Goal: Find contact information: Find contact information

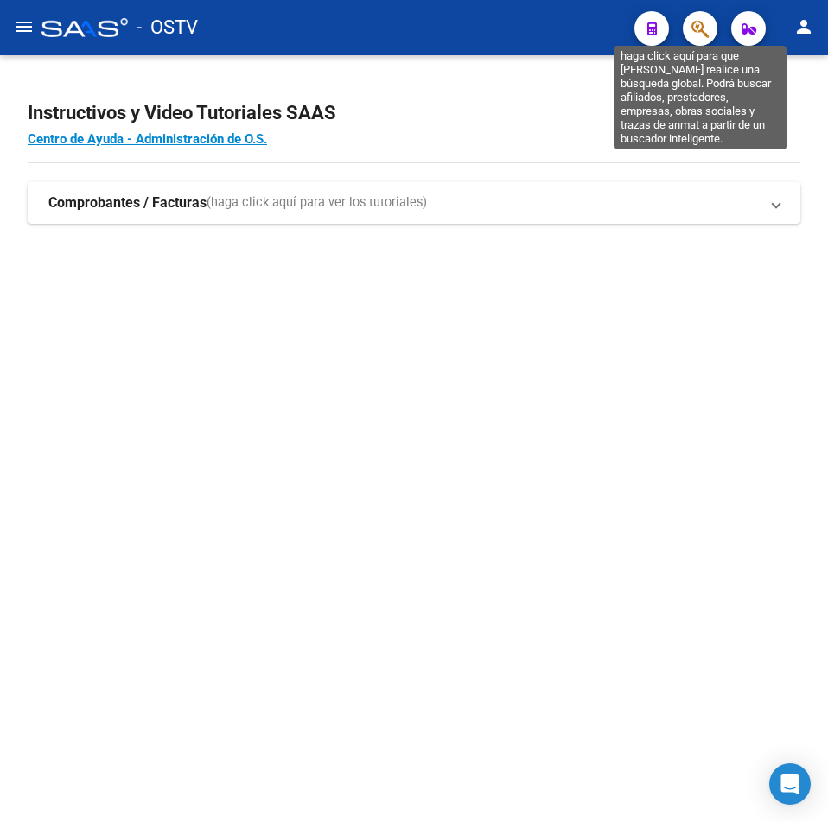
click at [696, 32] on icon "button" at bounding box center [699, 29] width 17 height 20
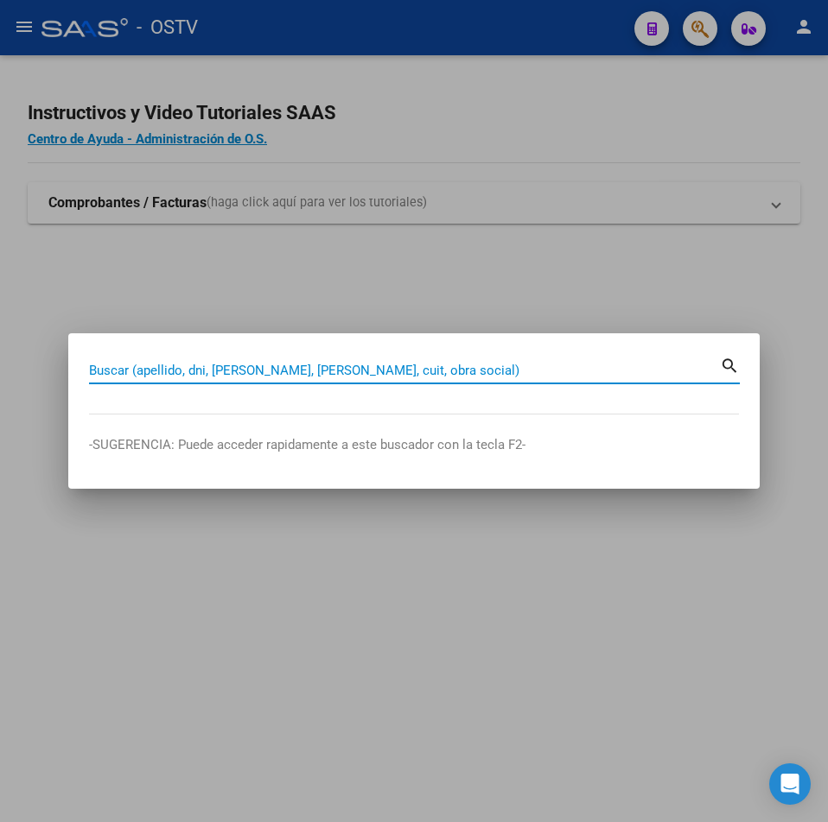
paste input "37534282"
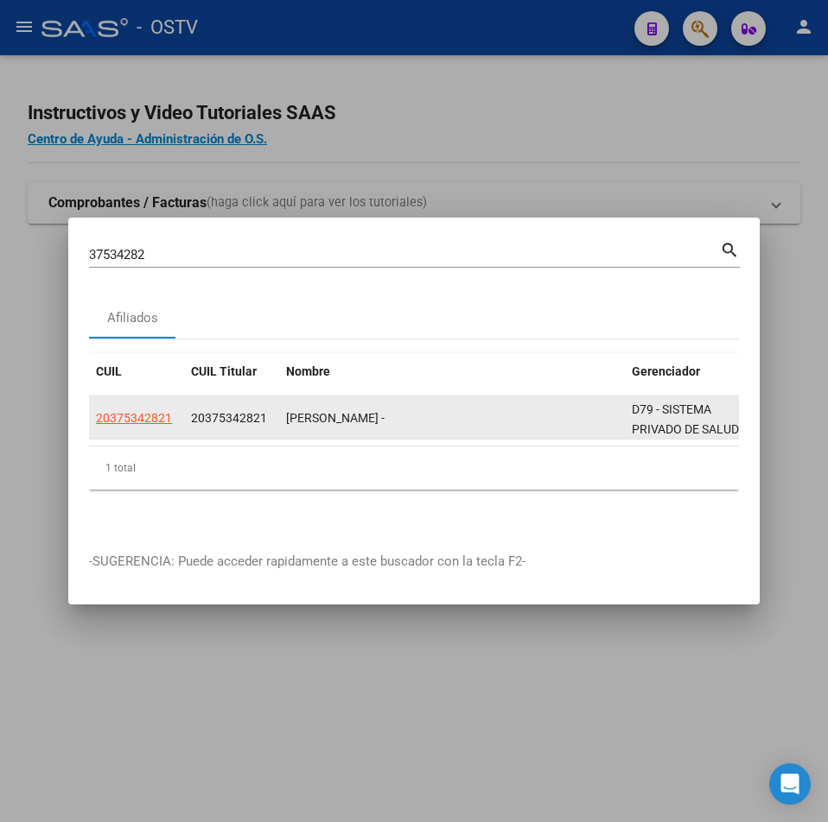
click at [190, 431] on datatable-body-cell "20375342821" at bounding box center [231, 417] width 95 height 42
drag, startPoint x: 177, startPoint y: 427, endPoint x: 146, endPoint y: 420, distance: 31.9
click at [175, 427] on datatable-body-cell "20375342821" at bounding box center [136, 417] width 95 height 42
click at [146, 420] on app-link-go-to "20375342821" at bounding box center [134, 419] width 76 height 20
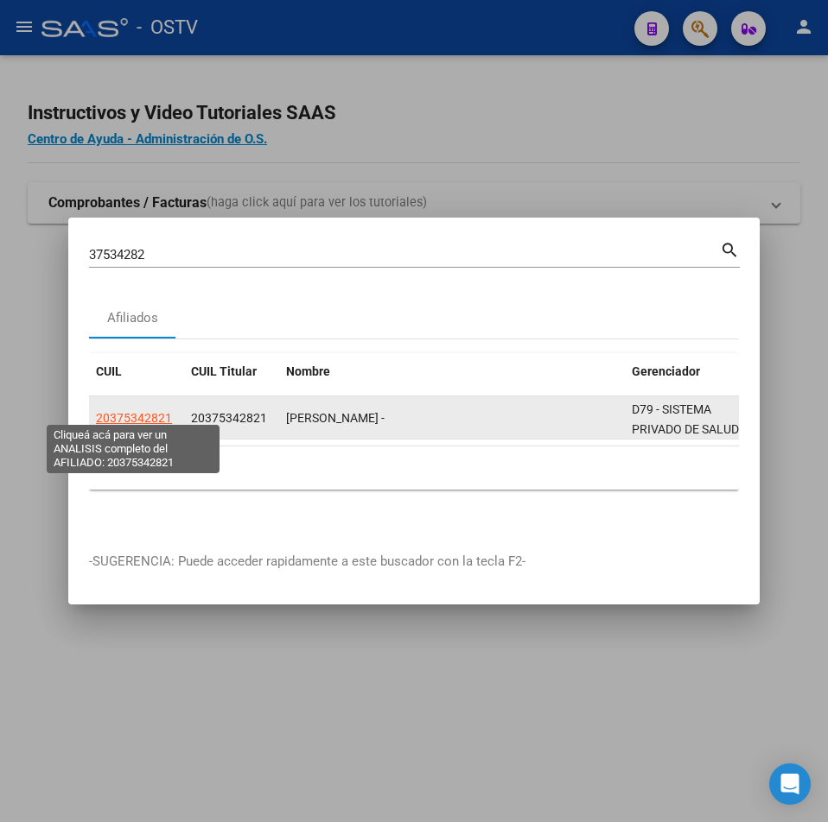
click at [140, 415] on span "20375342821" at bounding box center [134, 418] width 76 height 14
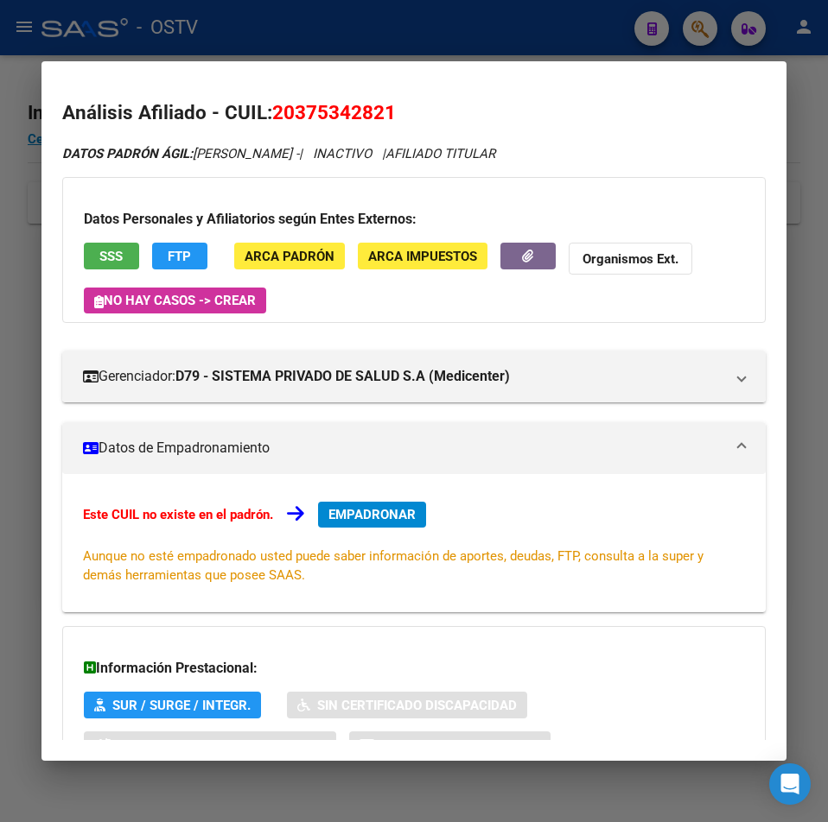
click at [118, 257] on span "SSS" at bounding box center [110, 257] width 23 height 16
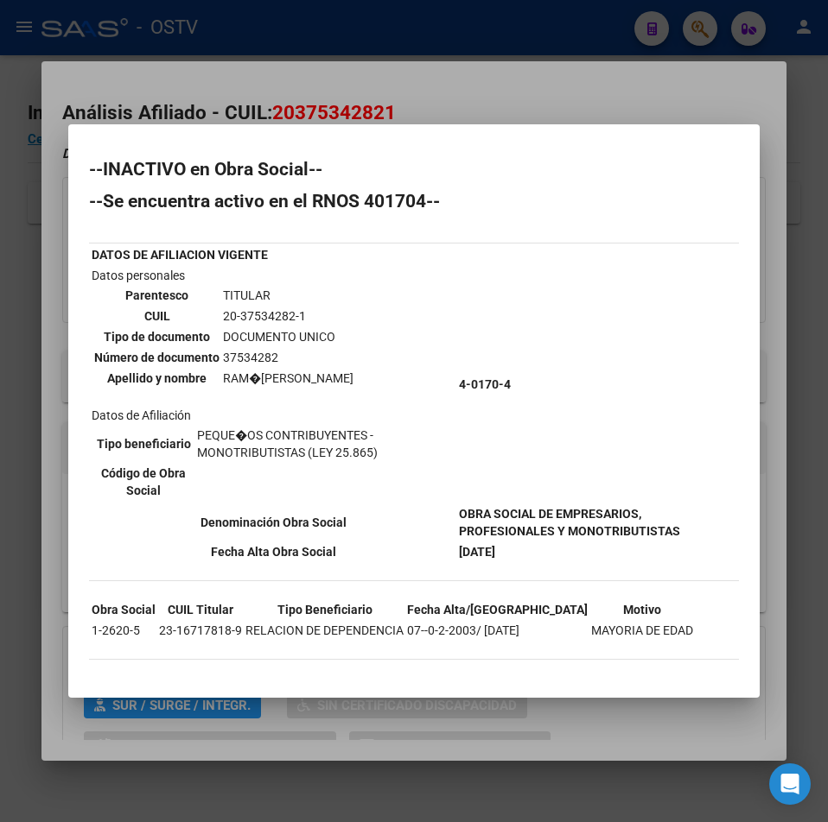
click at [364, 97] on div at bounding box center [414, 411] width 828 height 822
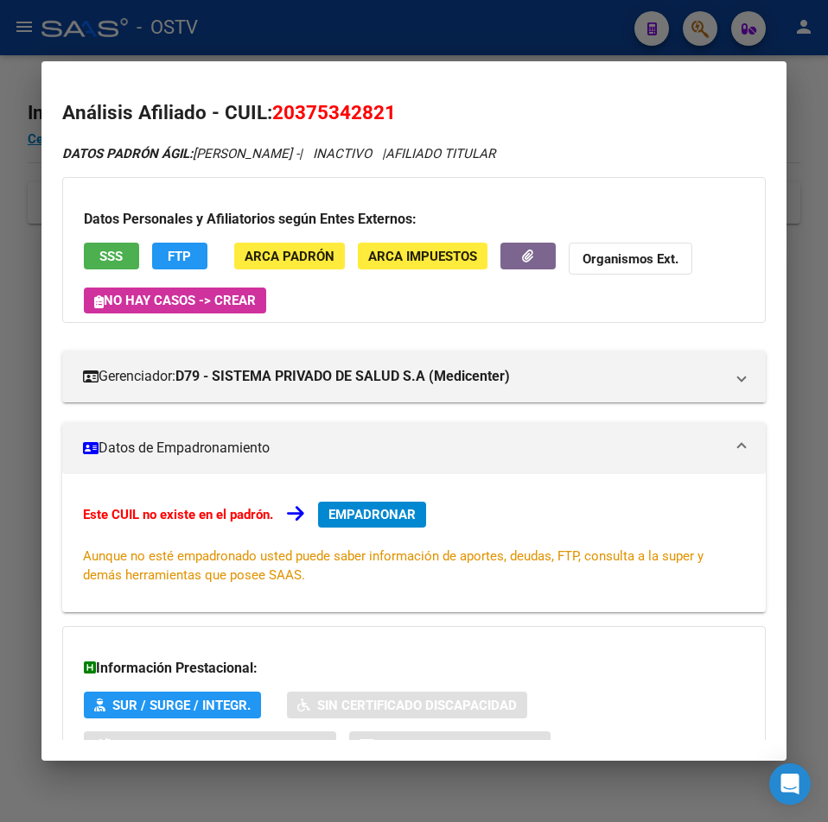
click at [206, 249] on button "FTP" at bounding box center [179, 256] width 55 height 27
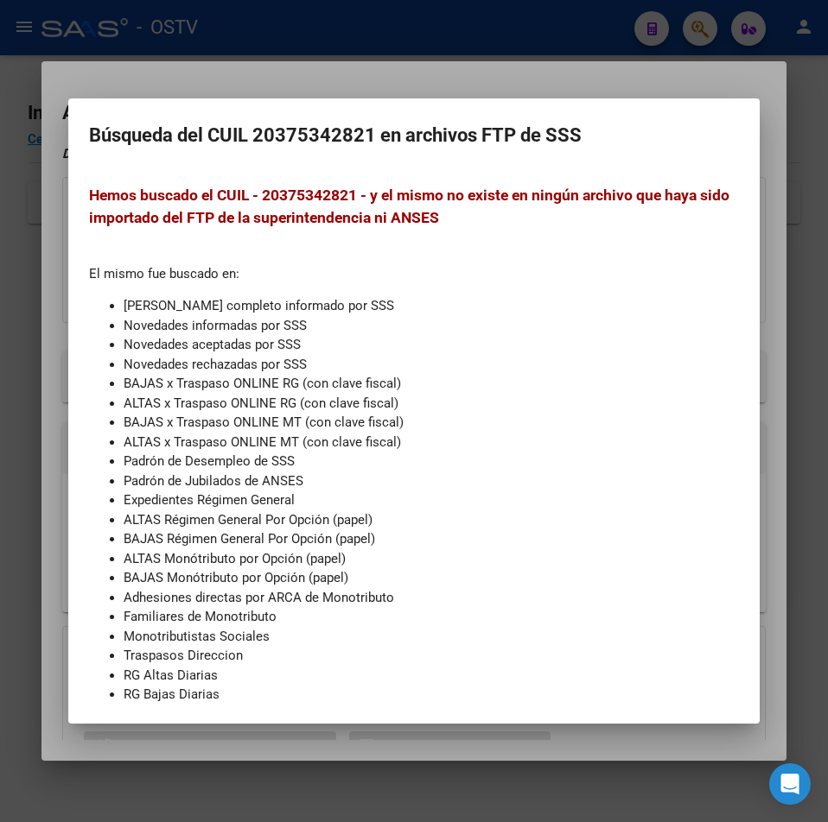
click at [237, 87] on div at bounding box center [414, 411] width 828 height 822
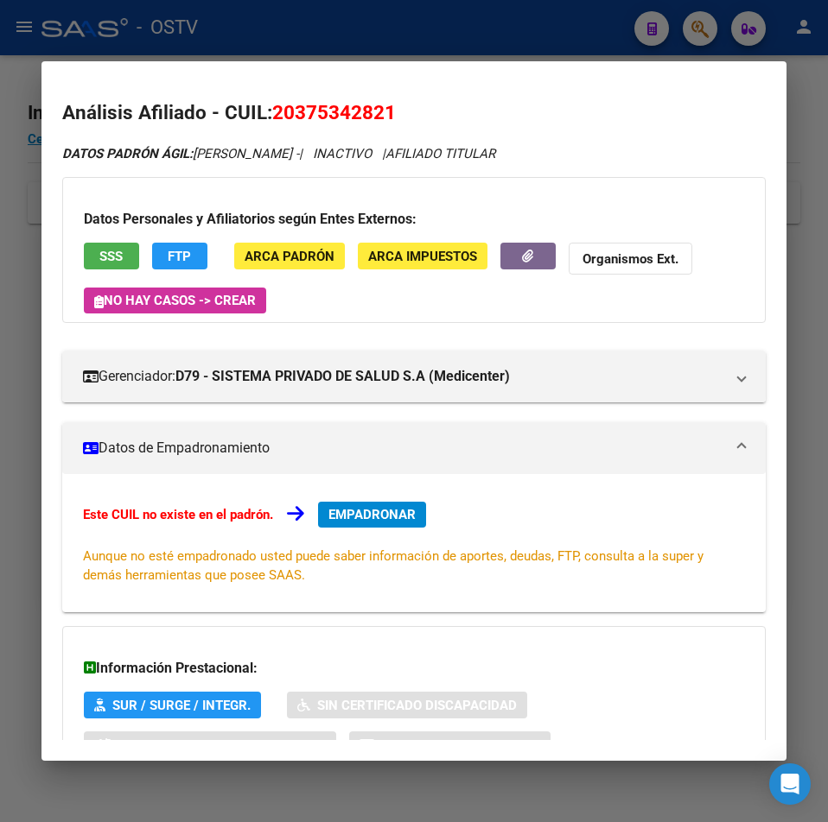
click at [441, 29] on div at bounding box center [414, 411] width 828 height 822
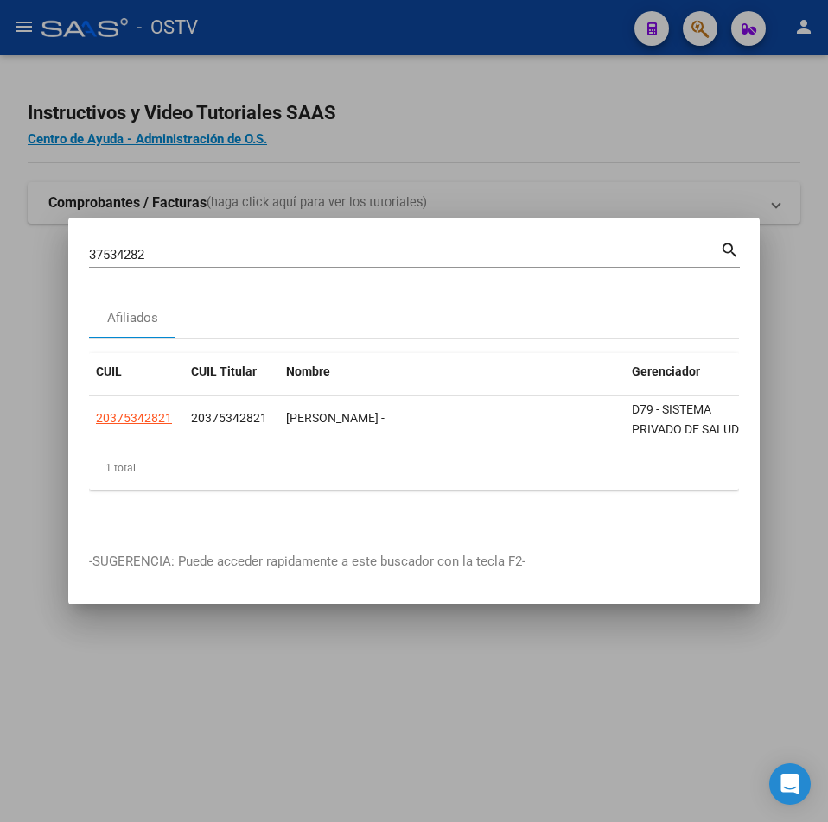
click at [128, 242] on div "37534282 Buscar (apellido, dni, cuil, nro traspaso, cuit, obra social)" at bounding box center [404, 255] width 631 height 26
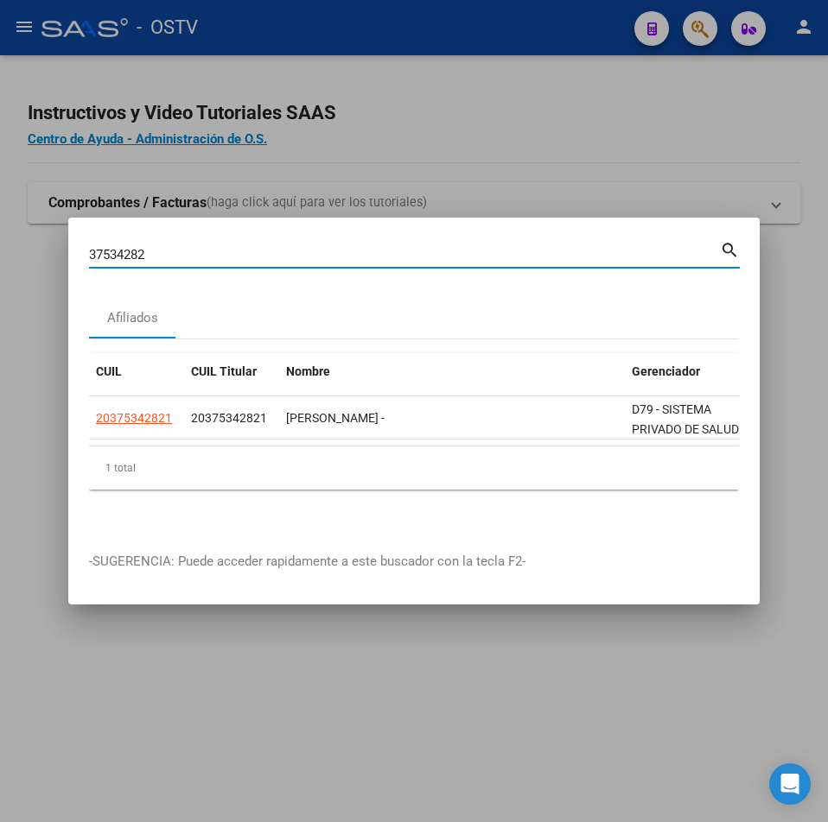
click at [130, 247] on input "37534282" at bounding box center [404, 255] width 631 height 16
paste input "20264314624"
type input "20264314624"
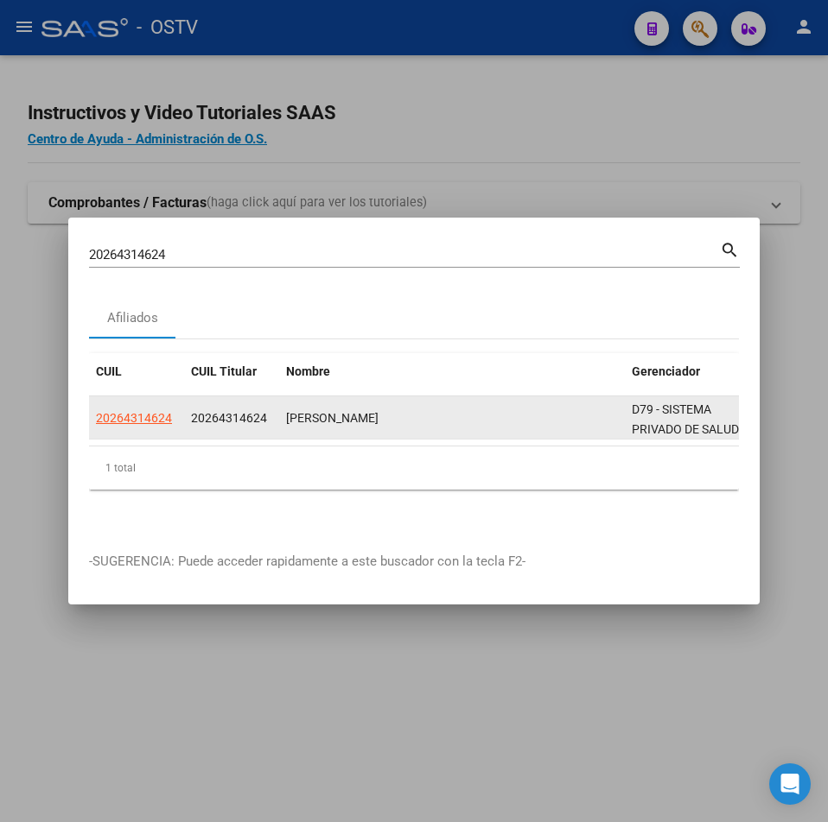
click at [175, 422] on datatable-body-cell "20264314624" at bounding box center [136, 417] width 95 height 42
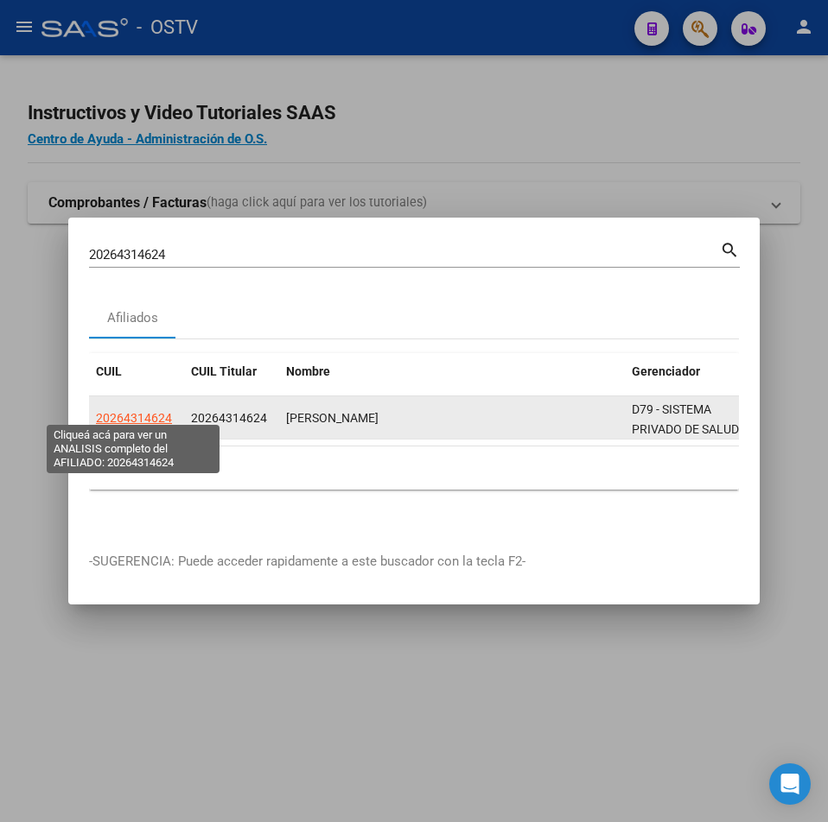
click at [142, 411] on span "20264314624" at bounding box center [134, 418] width 76 height 14
type textarea "20264314624"
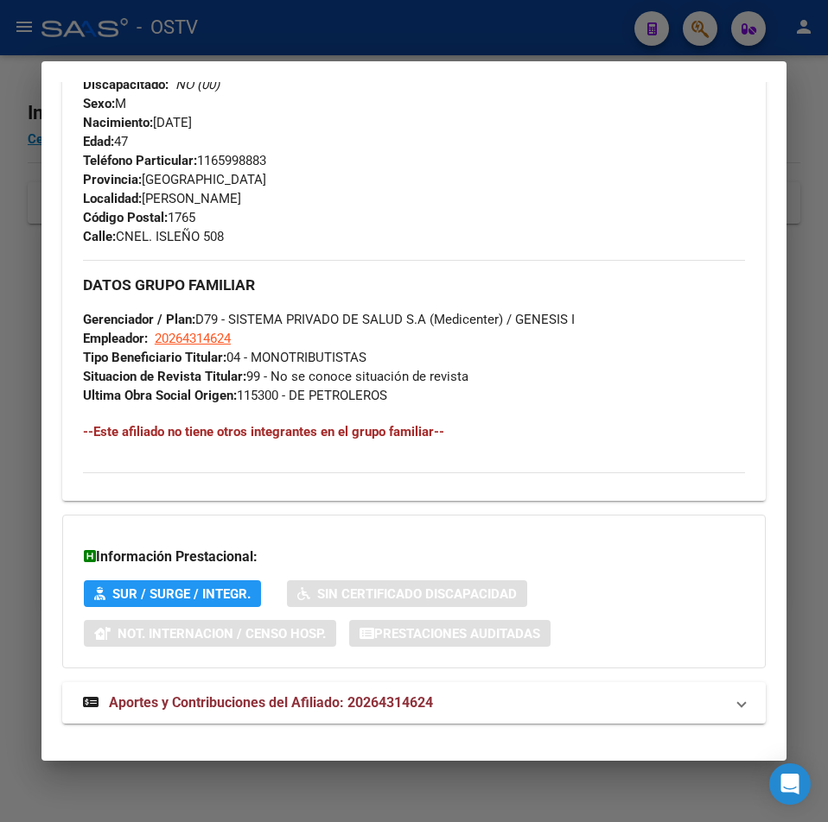
scroll to position [841, 0]
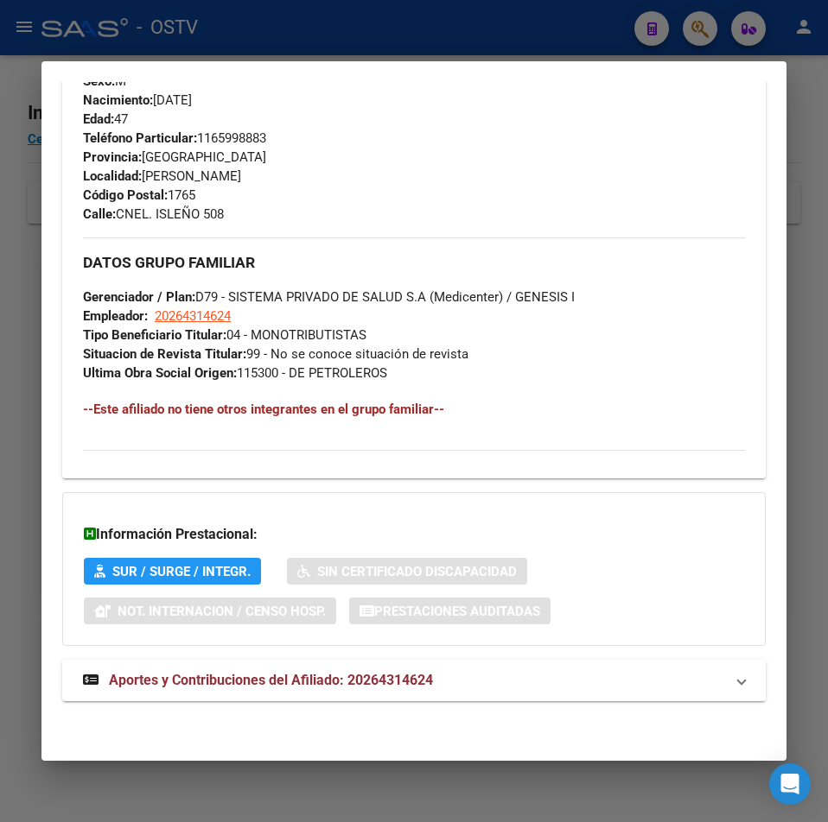
click at [200, 664] on mat-expansion-panel-header "Aportes y Contribuciones del Afiliado: 20264314624" at bounding box center [413, 680] width 703 height 41
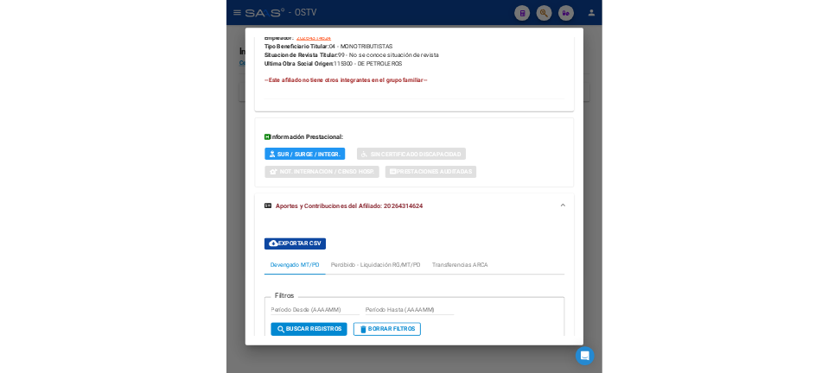
scroll to position [704, 0]
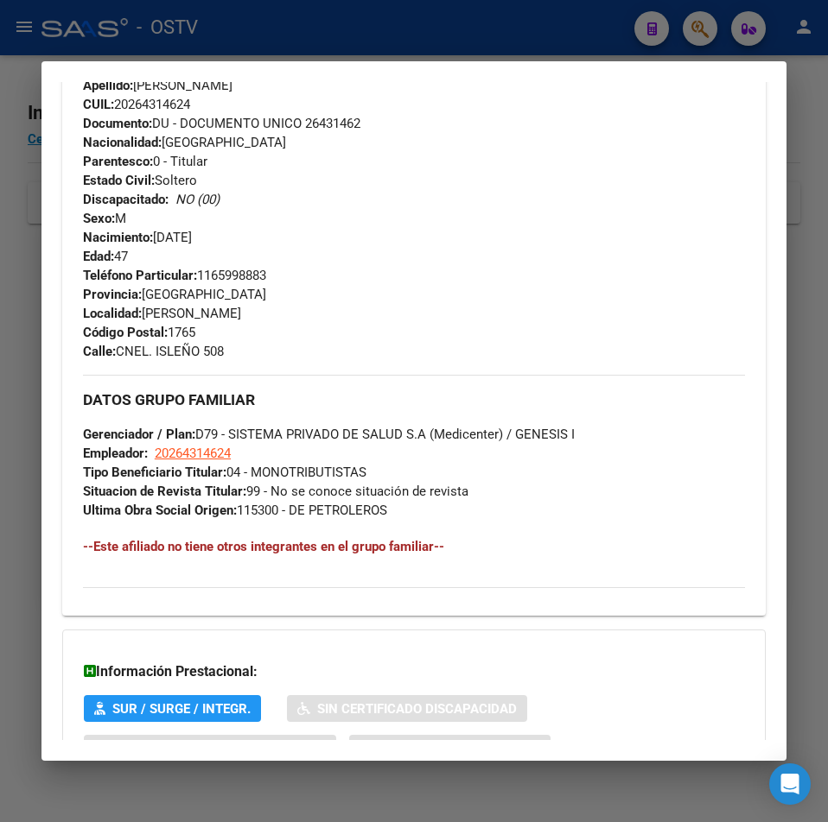
click at [263, 275] on span "Teléfono Particular: 1165998883" at bounding box center [174, 276] width 183 height 16
copy span "1165998883"
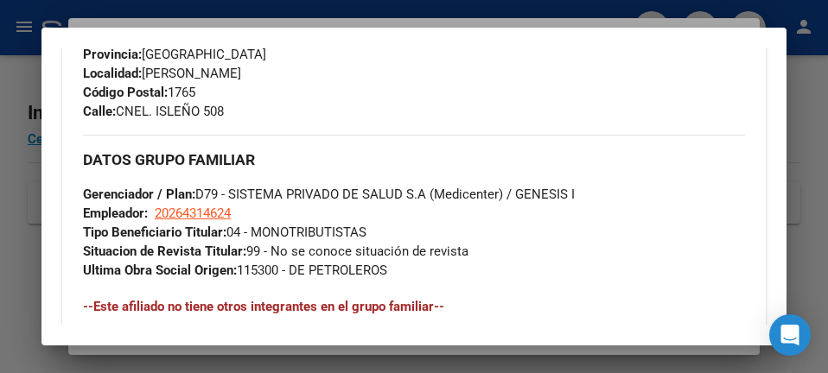
scroll to position [963, 0]
